Goal: Complete application form

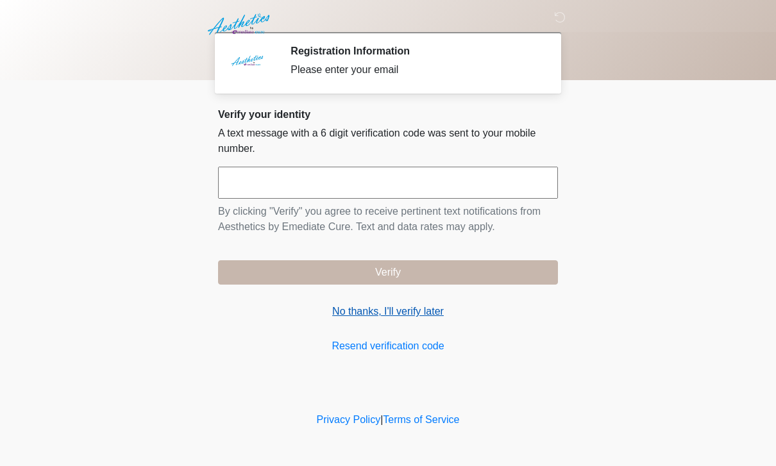
click at [423, 318] on link "No thanks, I'll verify later" at bounding box center [388, 311] width 340 height 15
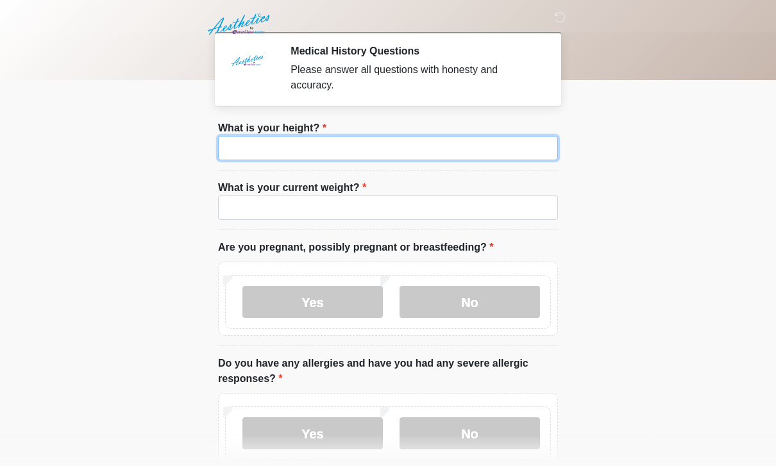
click at [396, 147] on input "What is your height?" at bounding box center [388, 148] width 340 height 24
type input "***"
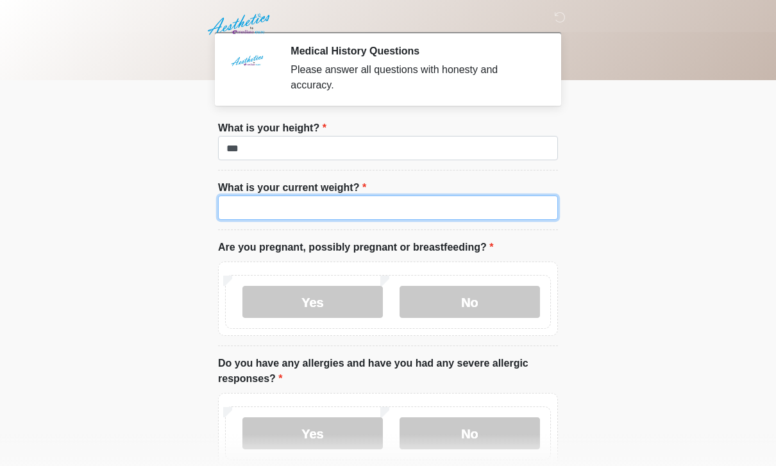
click at [381, 207] on input "What is your current weight?" at bounding box center [388, 208] width 340 height 24
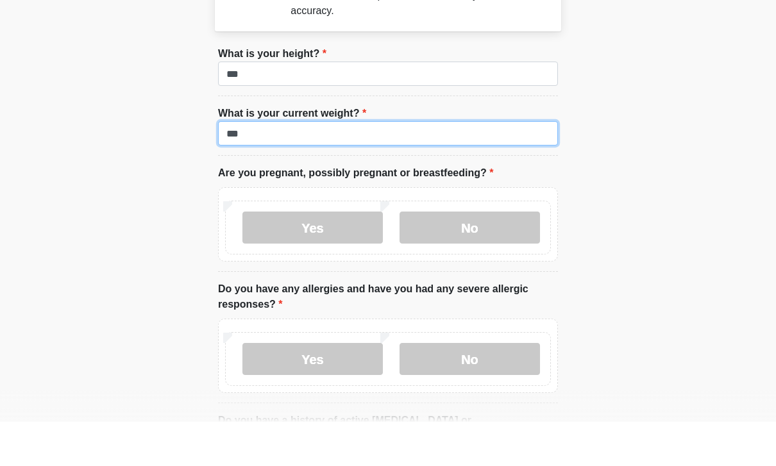
scroll to position [31, 0]
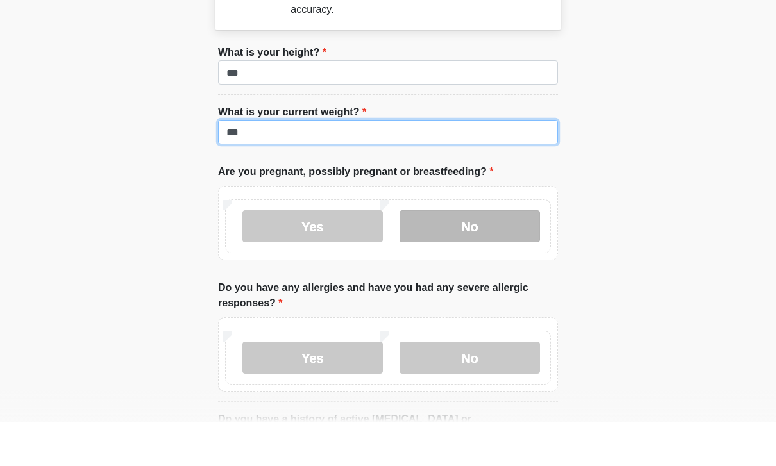
type input "***"
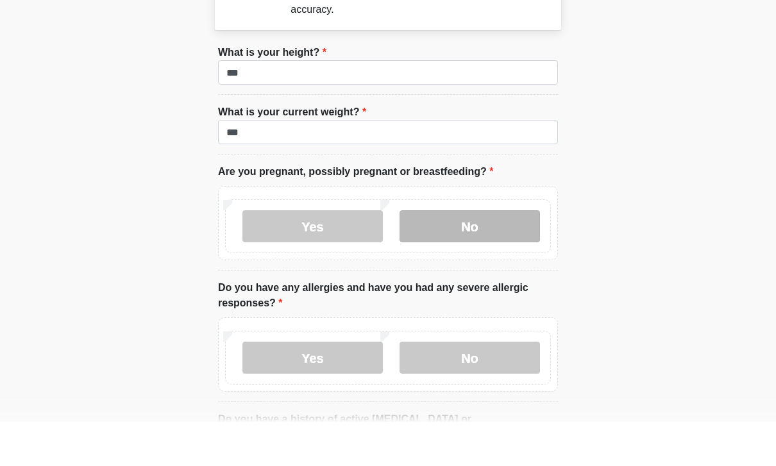
click at [488, 255] on label "No" at bounding box center [470, 271] width 141 height 32
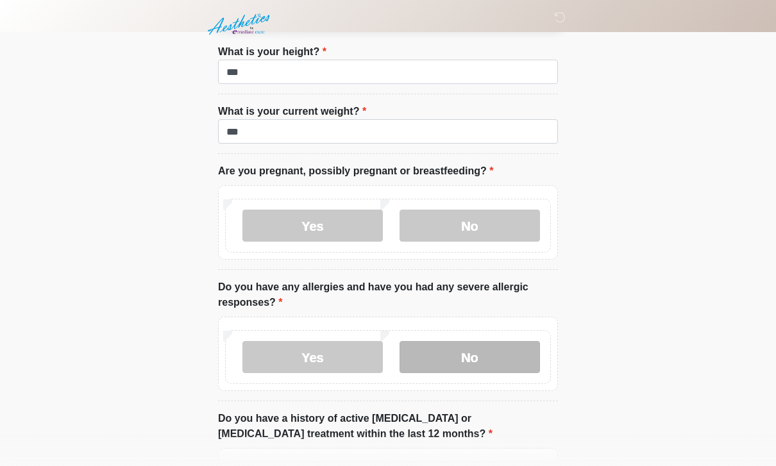
click at [492, 357] on label "No" at bounding box center [470, 357] width 141 height 32
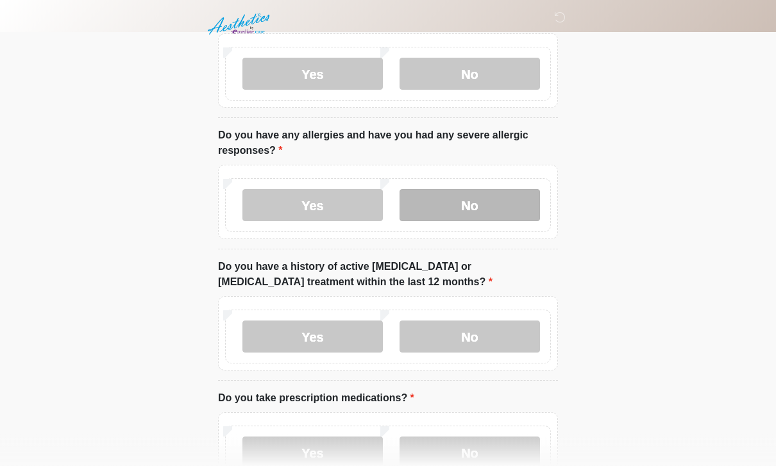
scroll to position [248, 0]
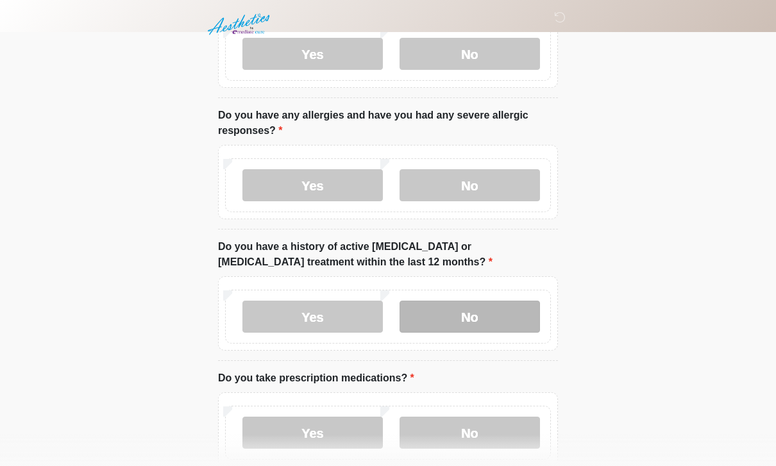
click at [496, 312] on label "No" at bounding box center [470, 317] width 141 height 32
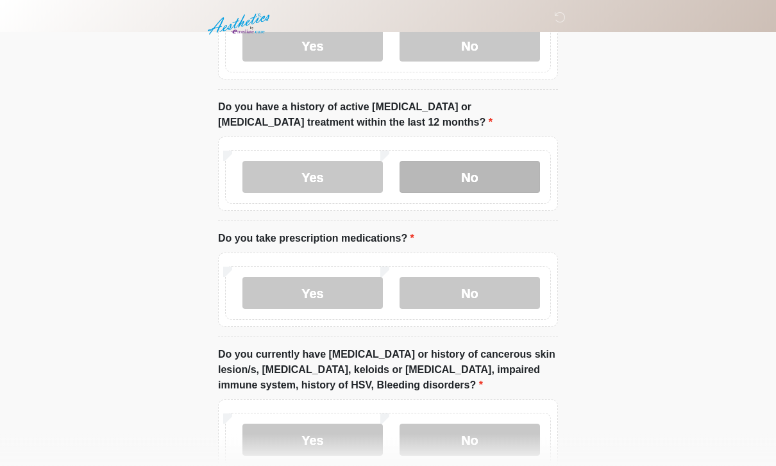
scroll to position [388, 0]
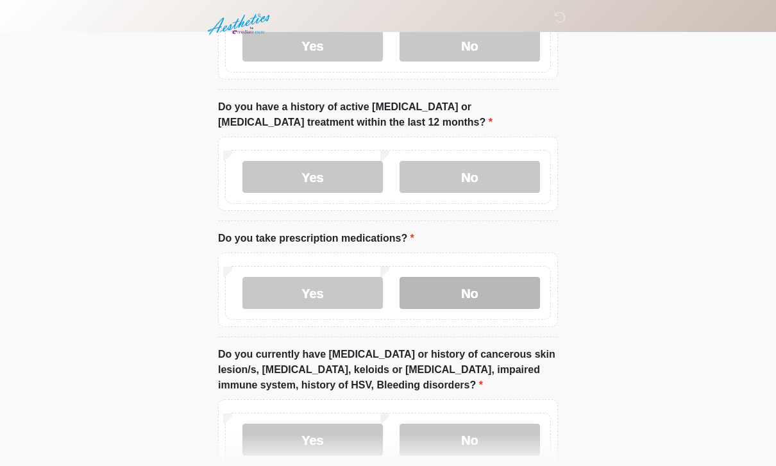
click at [495, 302] on label "No" at bounding box center [470, 293] width 141 height 32
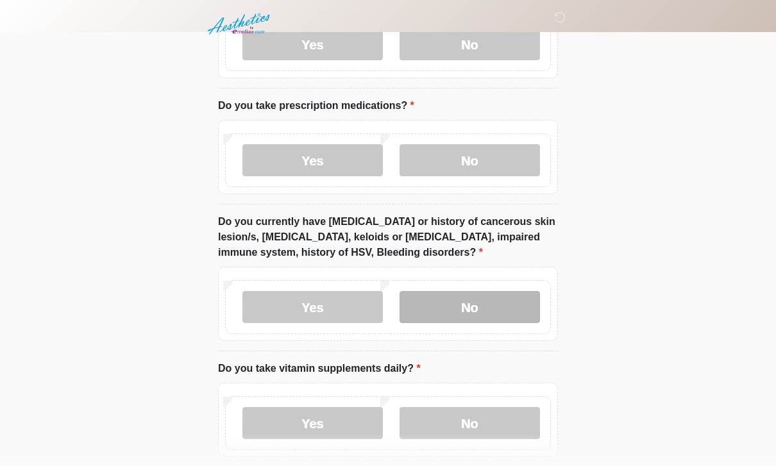
click at [511, 304] on label "No" at bounding box center [470, 308] width 141 height 32
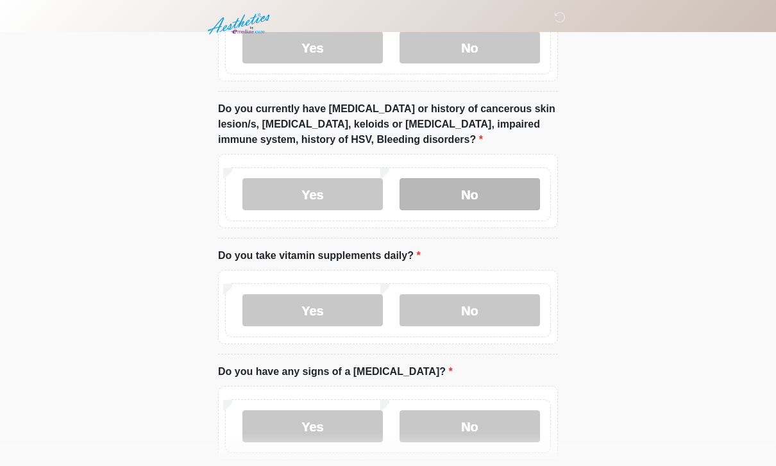
scroll to position [635, 0]
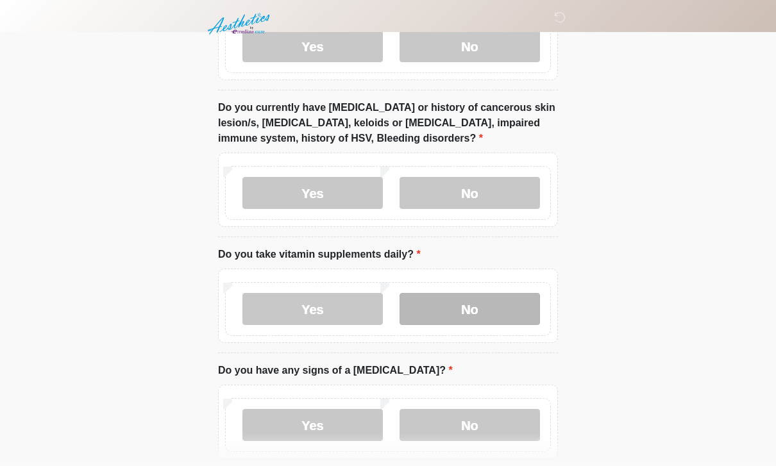
click at [515, 302] on label "No" at bounding box center [470, 310] width 141 height 32
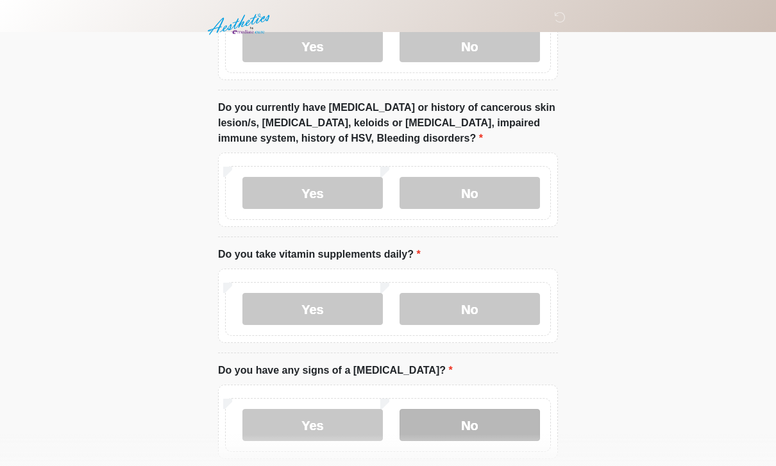
click at [500, 422] on label "No" at bounding box center [470, 425] width 141 height 32
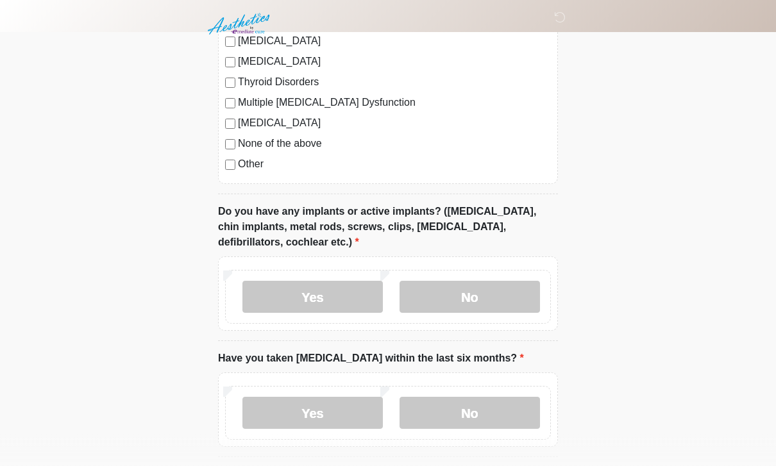
scroll to position [1332, 0]
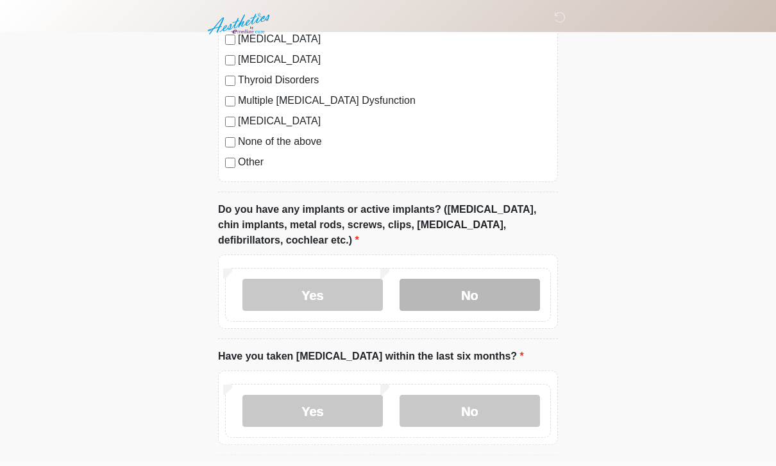
click at [513, 284] on label "No" at bounding box center [470, 296] width 141 height 32
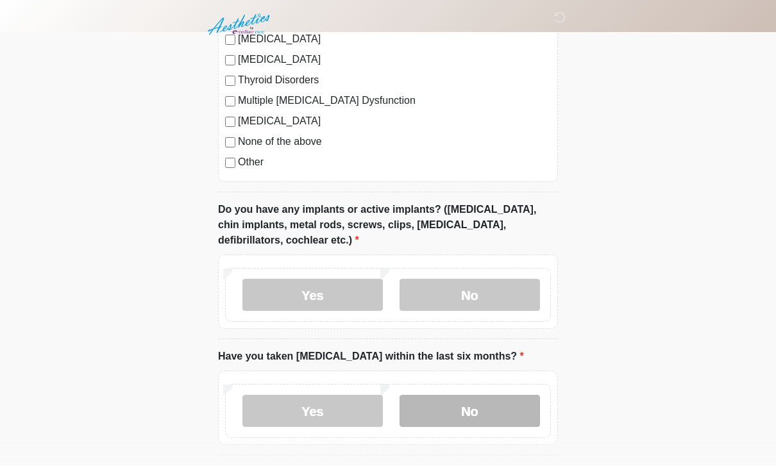
click at [493, 409] on label "No" at bounding box center [470, 411] width 141 height 32
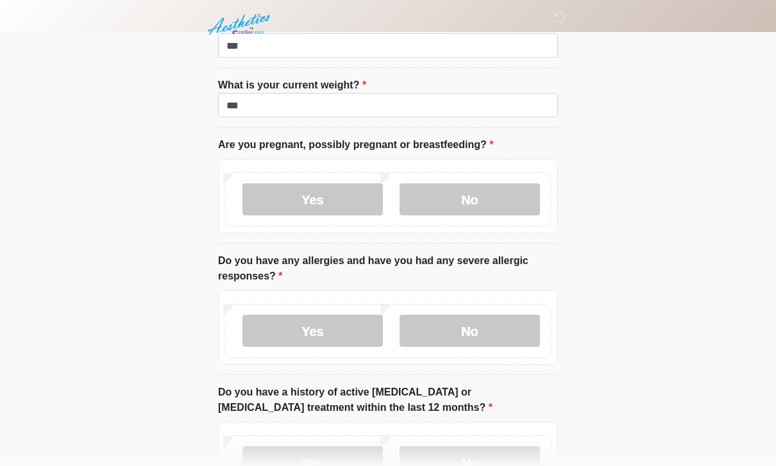
scroll to position [104, 0]
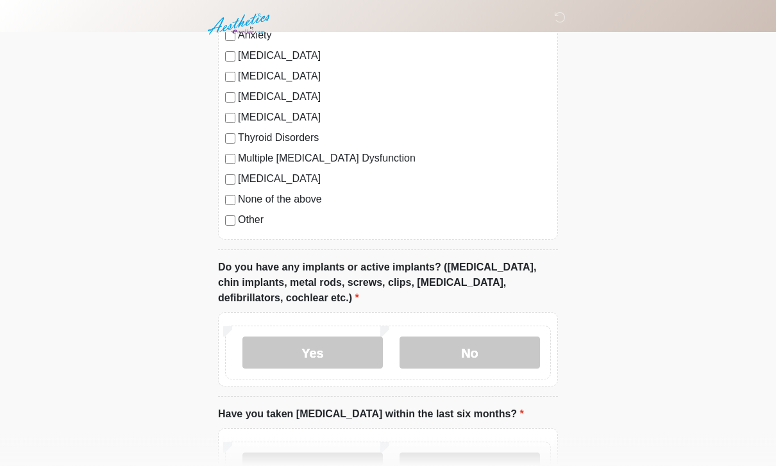
scroll to position [1283, 0]
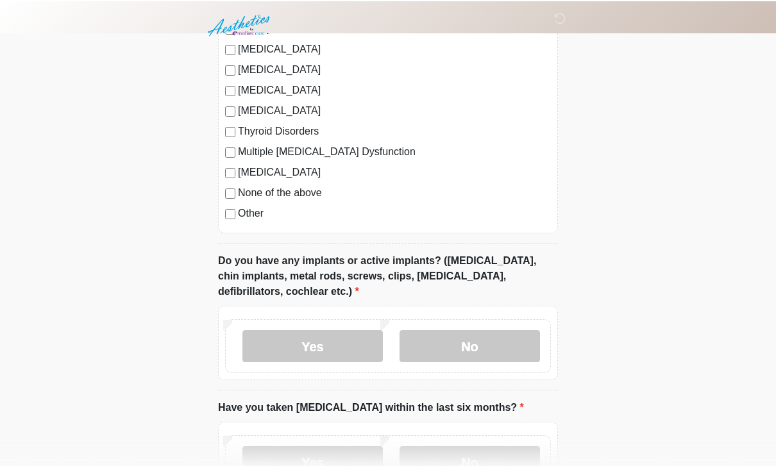
click at [306, 194] on label "None of the above" at bounding box center [394, 191] width 313 height 15
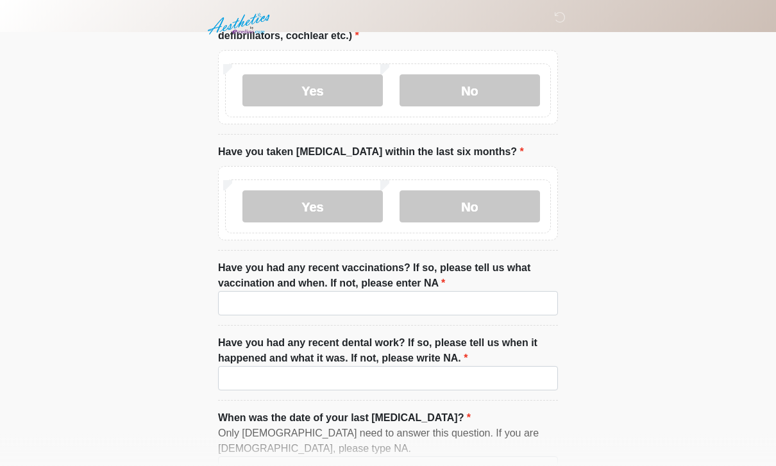
scroll to position [1540, 0]
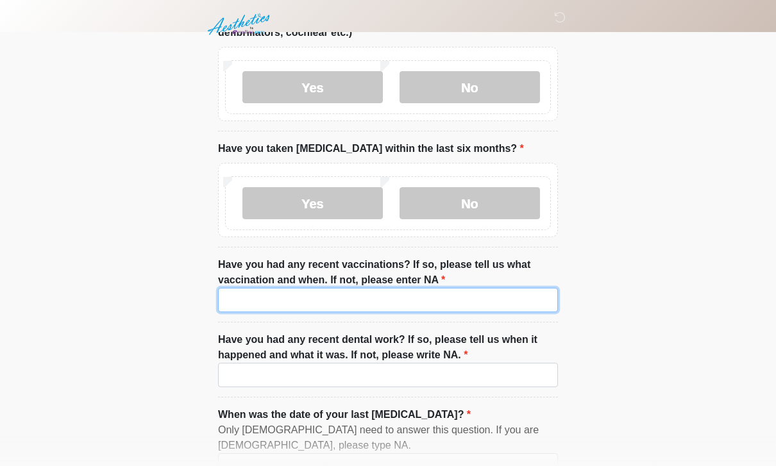
click at [434, 302] on input "Have you had any recent vaccinations? If so, please tell us what vaccination an…" at bounding box center [388, 300] width 340 height 24
type input "***"
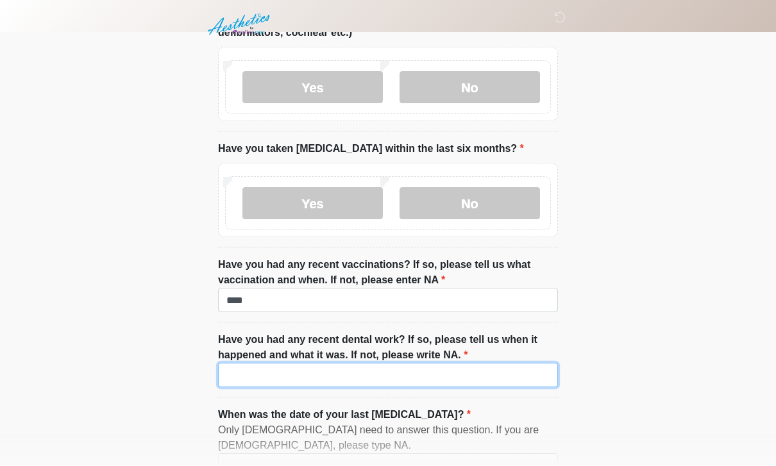
click at [443, 375] on input "Have you had any recent dental work? If so, please tell us when it happened and…" at bounding box center [388, 375] width 340 height 24
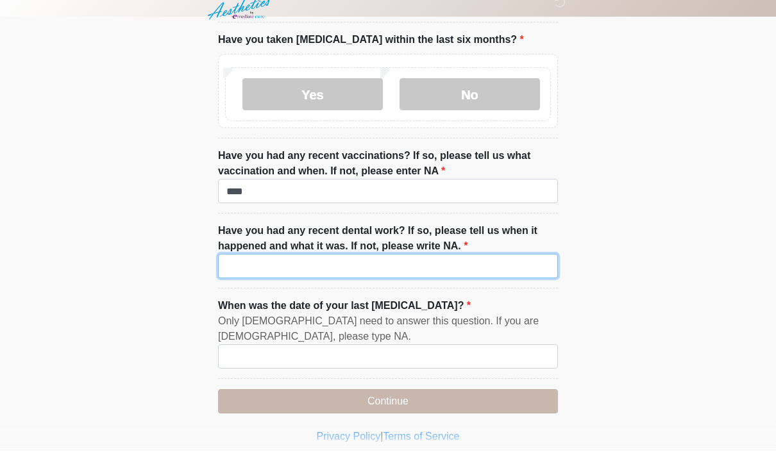
scroll to position [1662, 0]
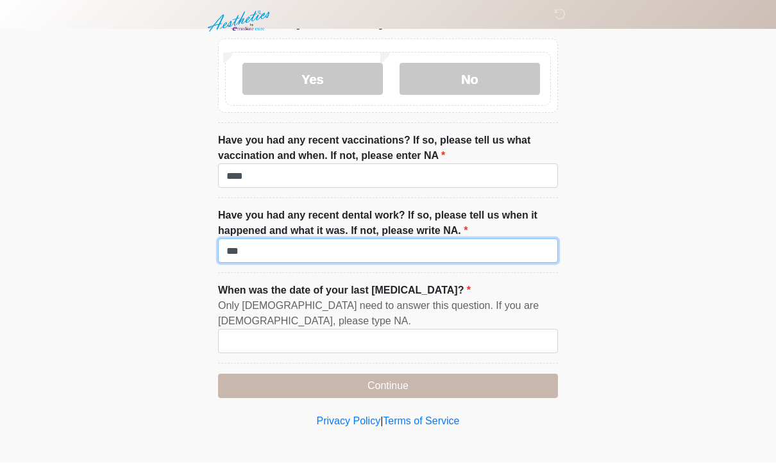
type input "***"
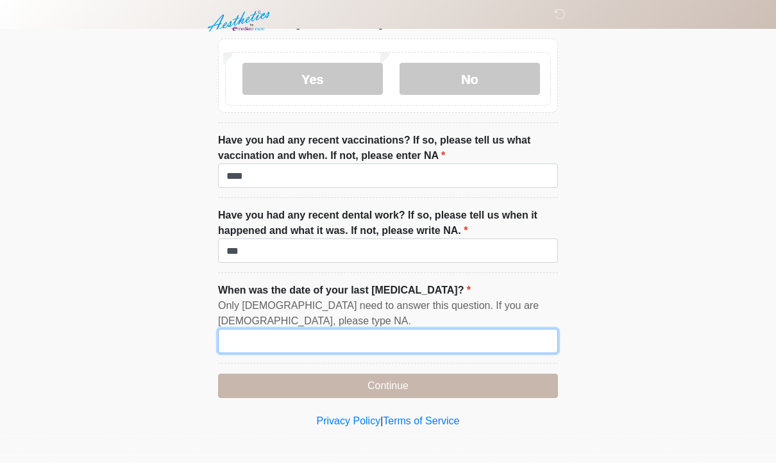
click at [484, 337] on input "When was the date of your last menstrual cycle?" at bounding box center [388, 344] width 340 height 24
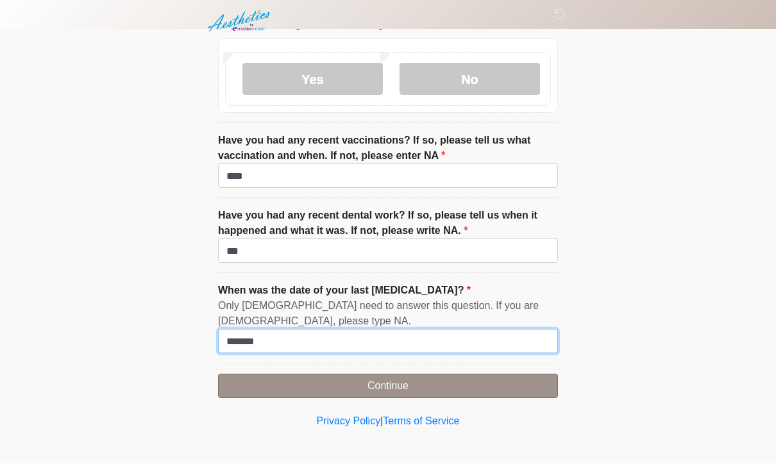
type input "*******"
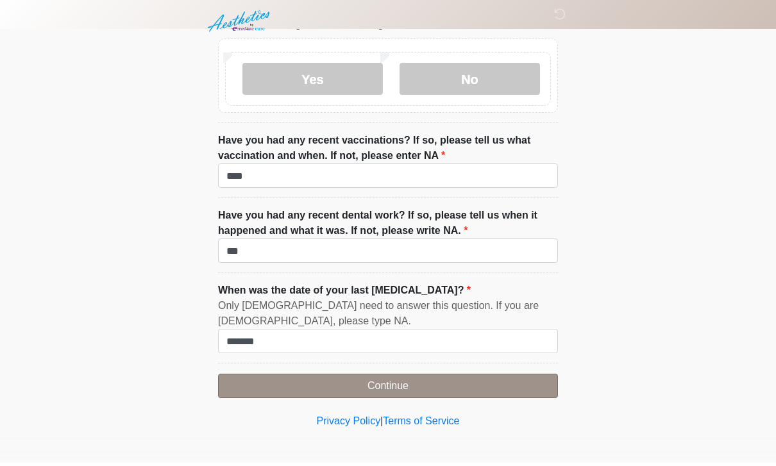
click at [465, 377] on button "Continue" at bounding box center [388, 389] width 340 height 24
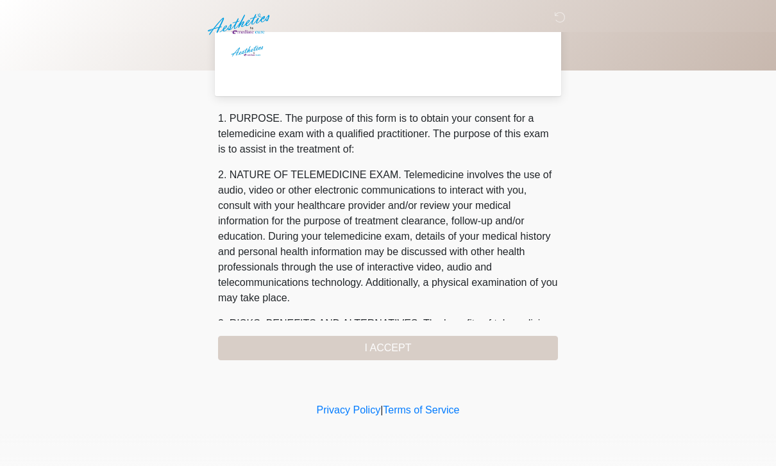
scroll to position [0, 0]
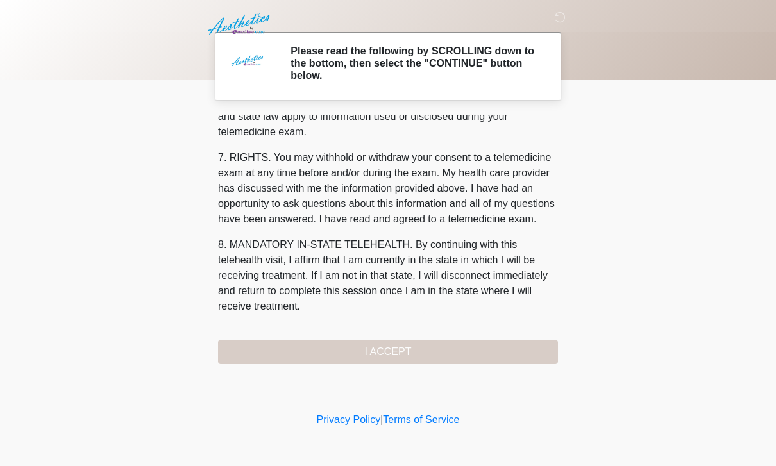
click at [486, 361] on button "I ACCEPT" at bounding box center [388, 352] width 340 height 24
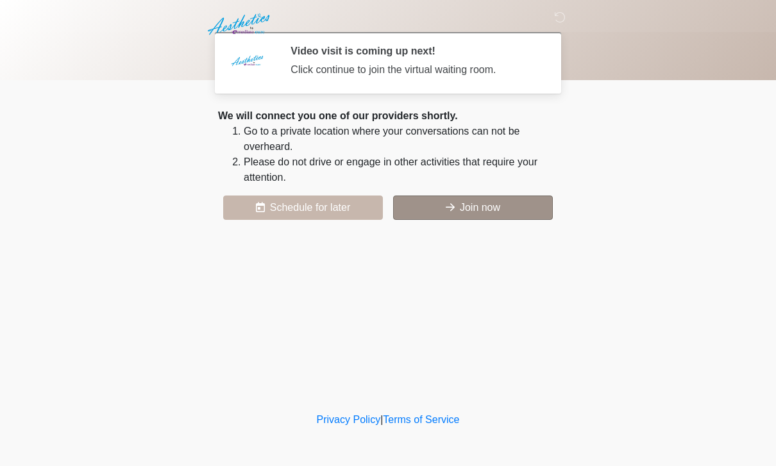
click at [501, 219] on button "Join now" at bounding box center [473, 208] width 160 height 24
